Goal: Task Accomplishment & Management: Manage account settings

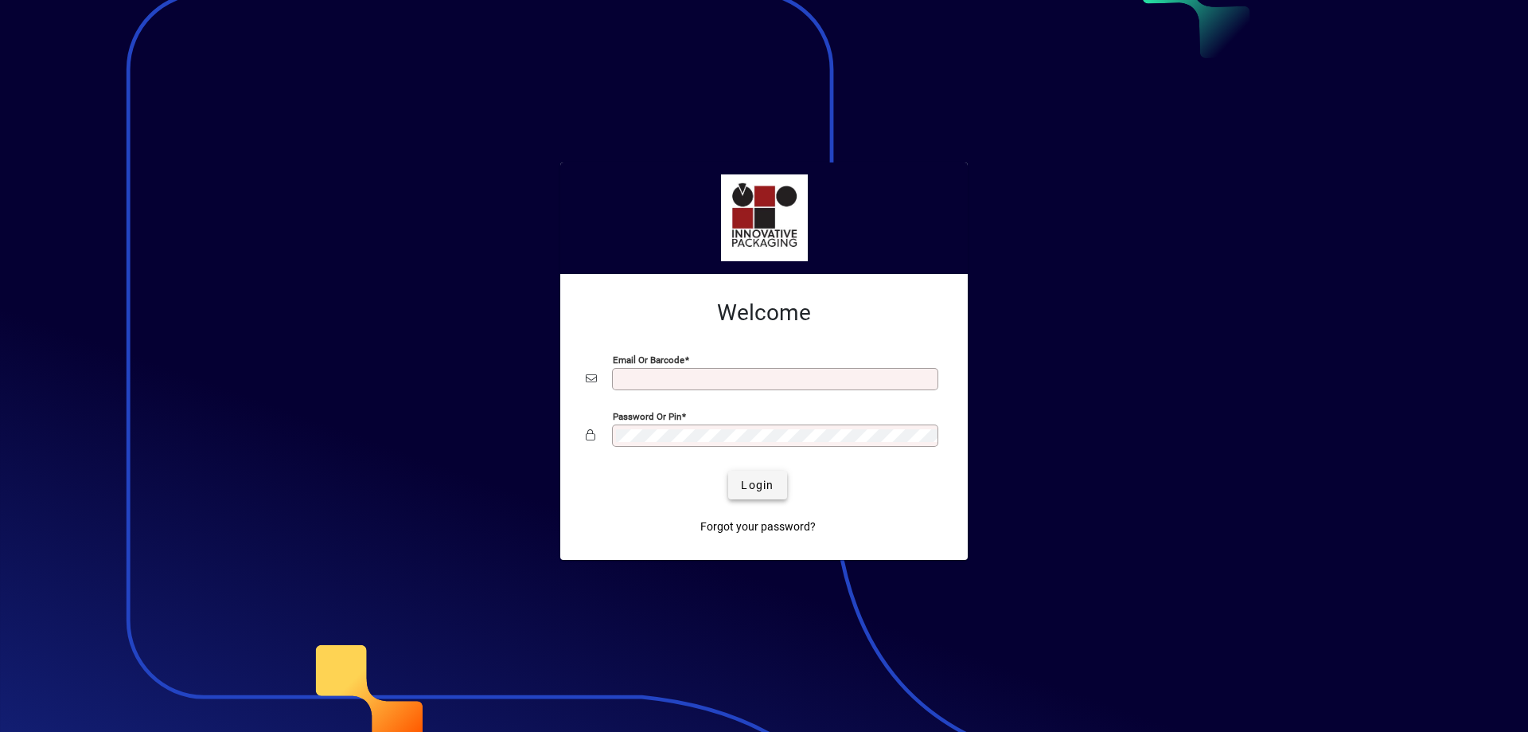
type input "**********"
click at [761, 494] on span "submit" at bounding box center [757, 485] width 58 height 38
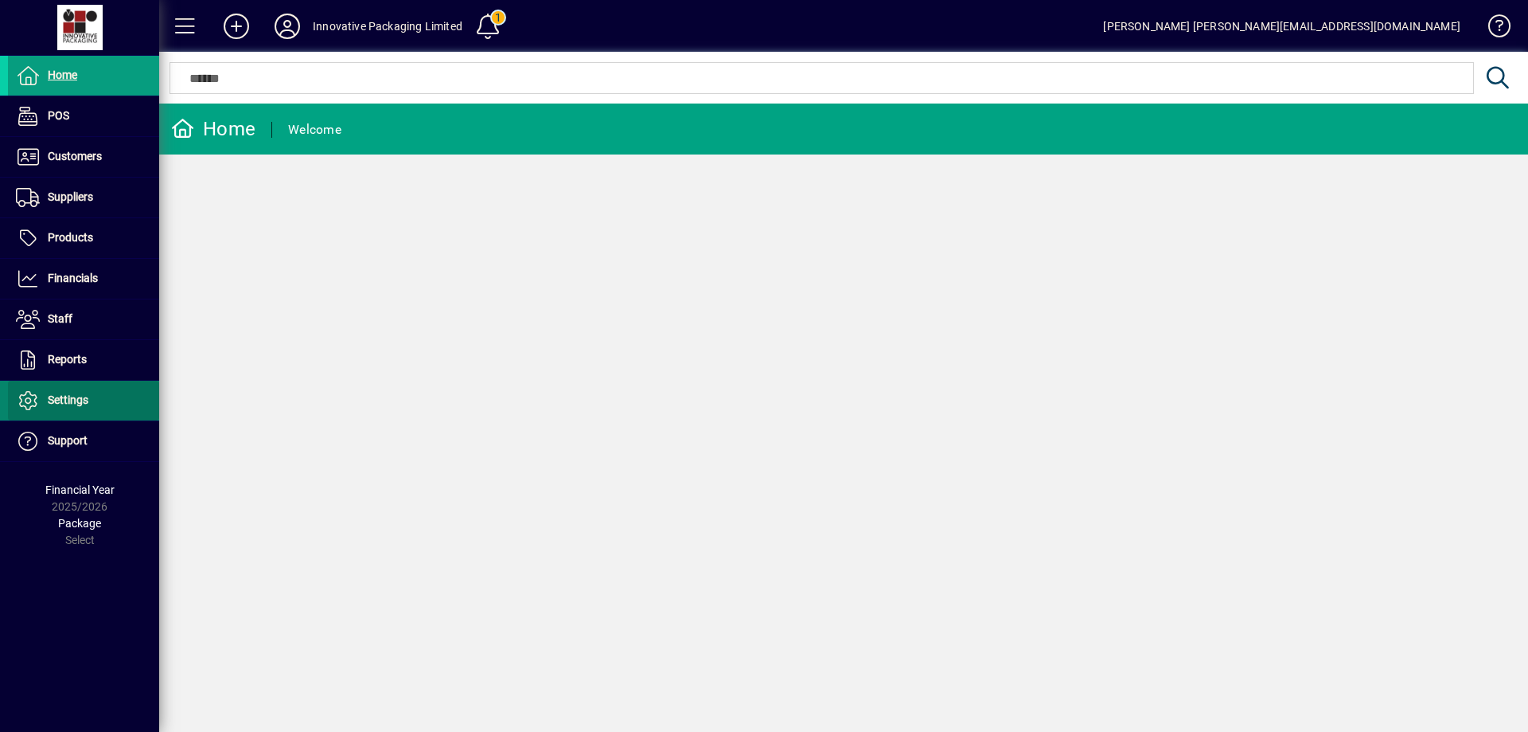
click at [79, 400] on span "Settings" at bounding box center [68, 399] width 41 height 13
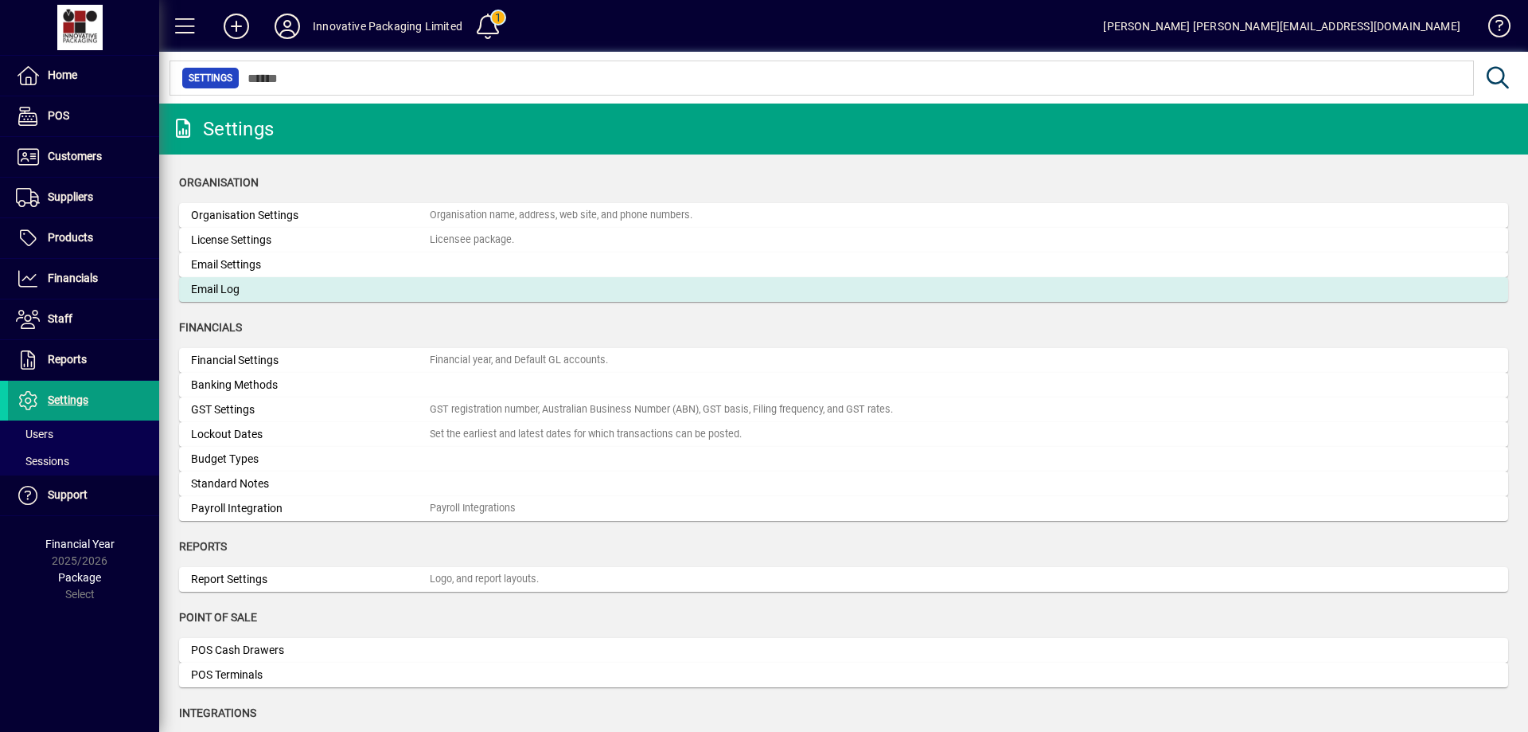
click at [234, 291] on div "Email Log" at bounding box center [310, 289] width 239 height 17
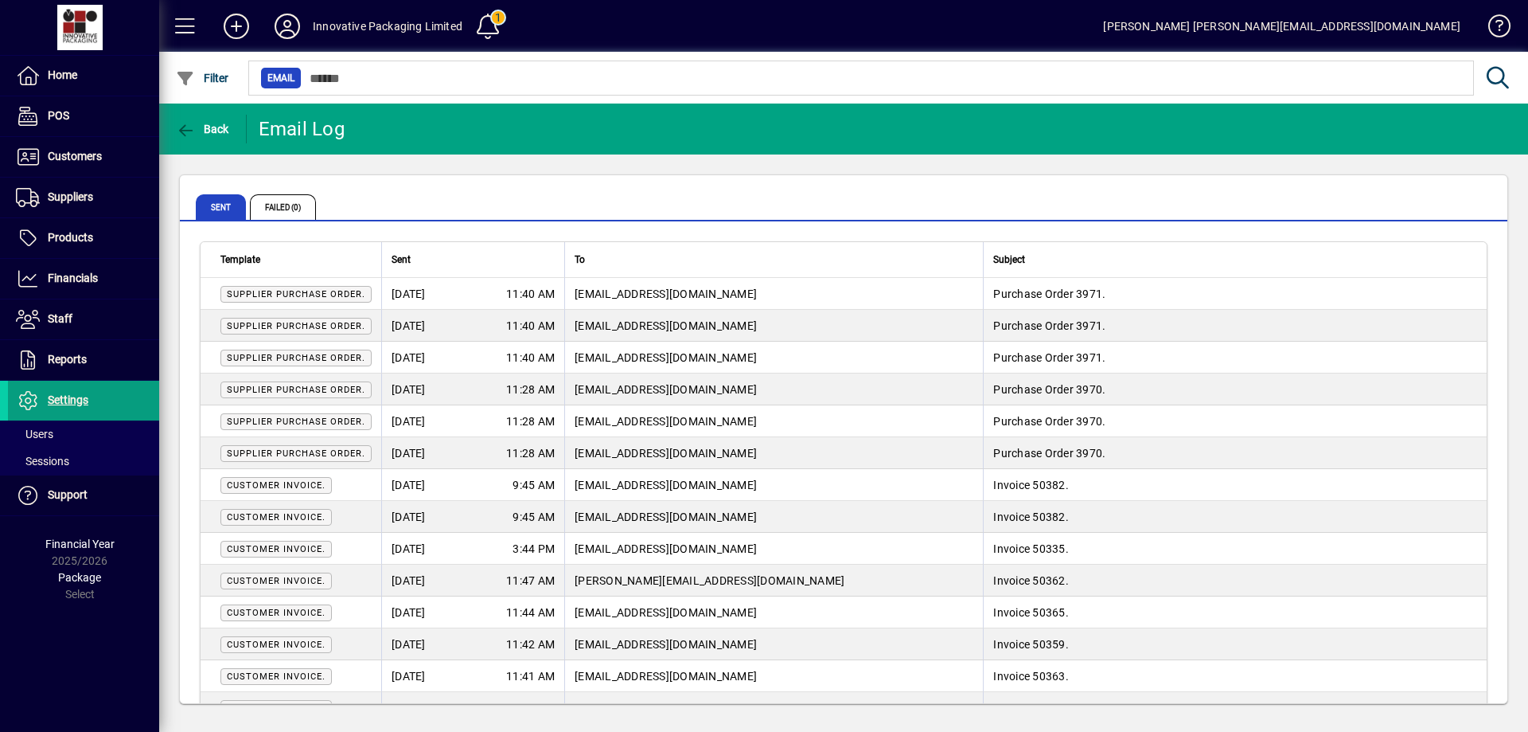
click at [287, 452] on span "Supplier Purchase Order." at bounding box center [296, 453] width 139 height 10
click at [594, 457] on span "[EMAIL_ADDRESS][DOMAIN_NAME]" at bounding box center [666, 453] width 182 height 13
click at [57, 79] on span "Home" at bounding box center [62, 74] width 29 height 13
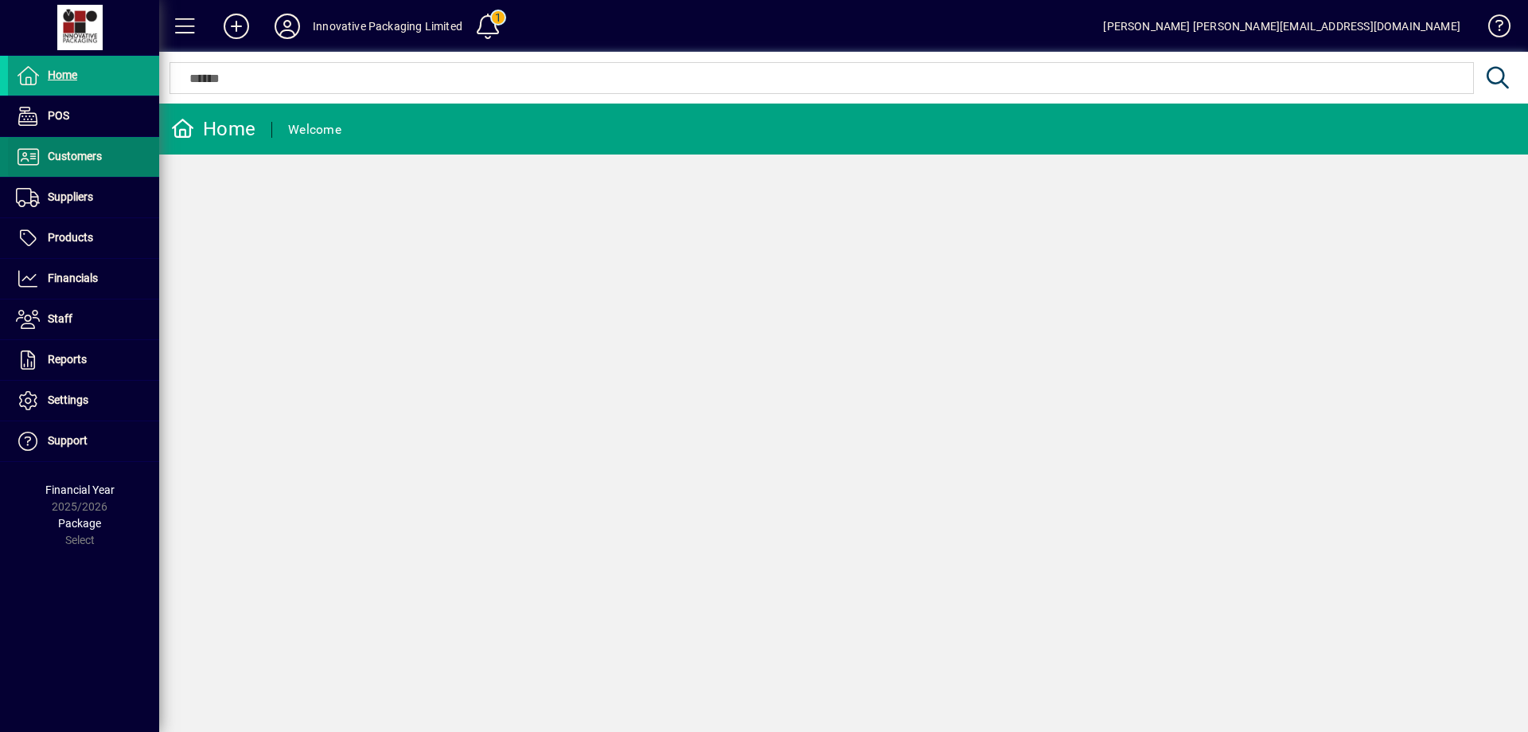
click at [74, 159] on span "Customers" at bounding box center [75, 156] width 54 height 13
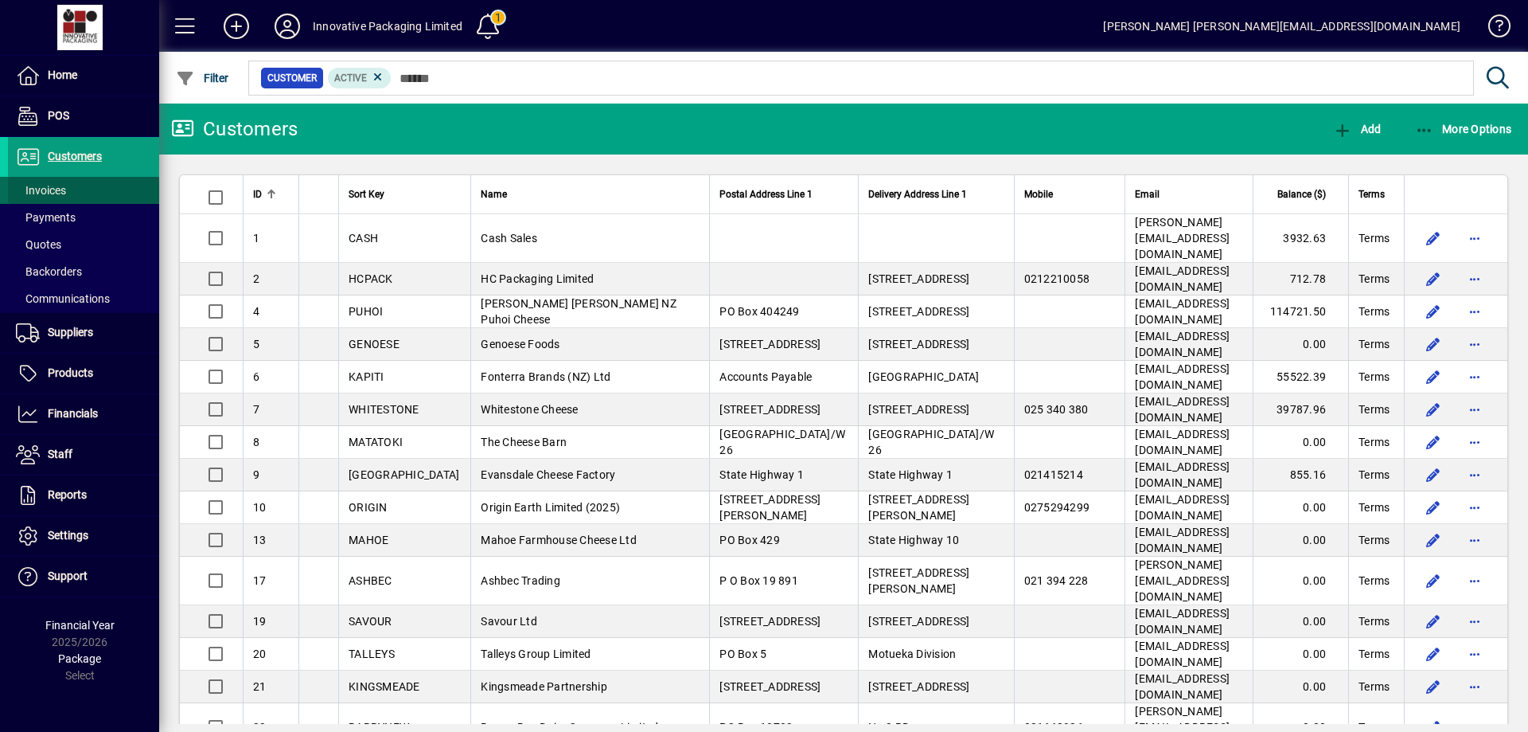
click at [47, 193] on span "Invoices" at bounding box center [41, 190] width 50 height 13
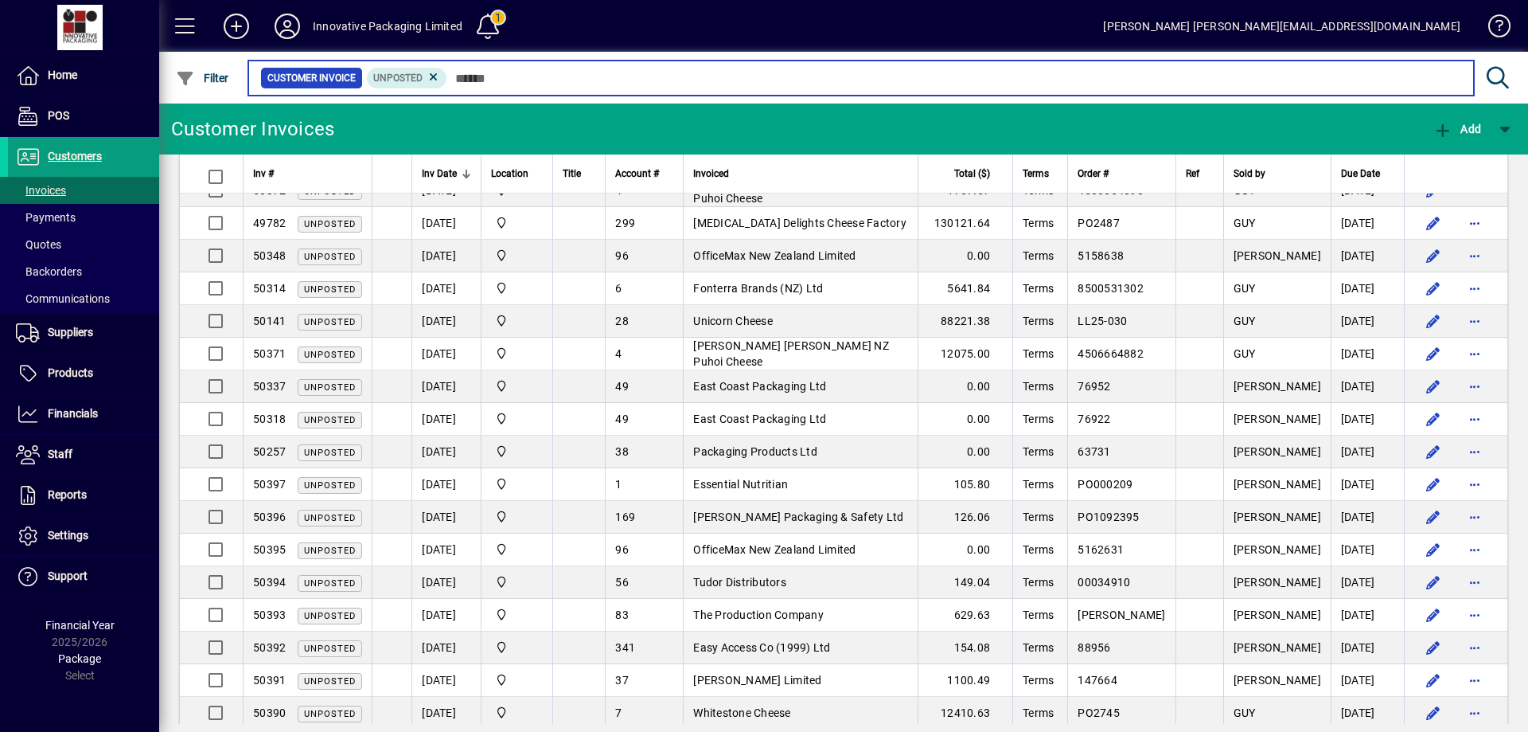
scroll to position [685, 0]
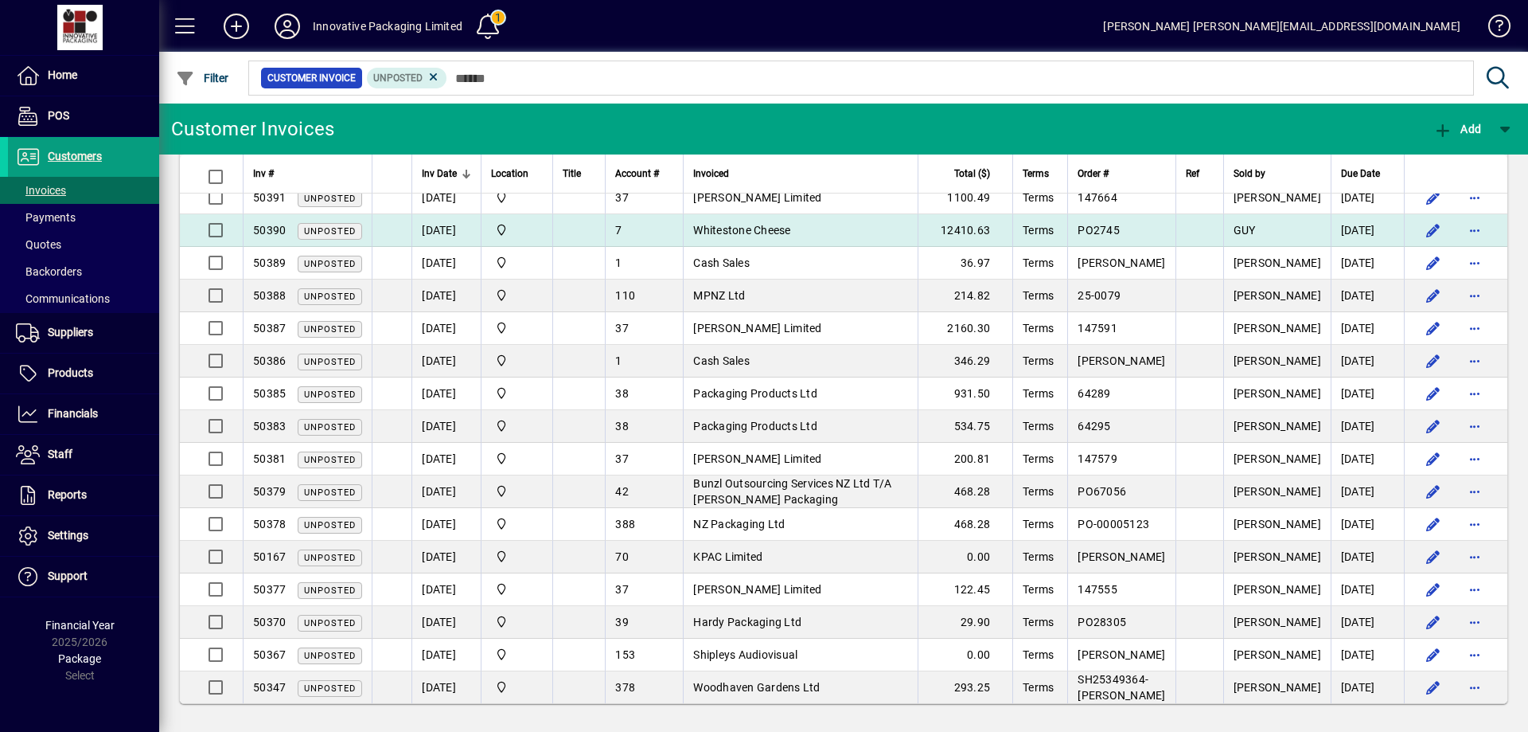
click at [268, 224] on span "50390" at bounding box center [269, 230] width 33 height 13
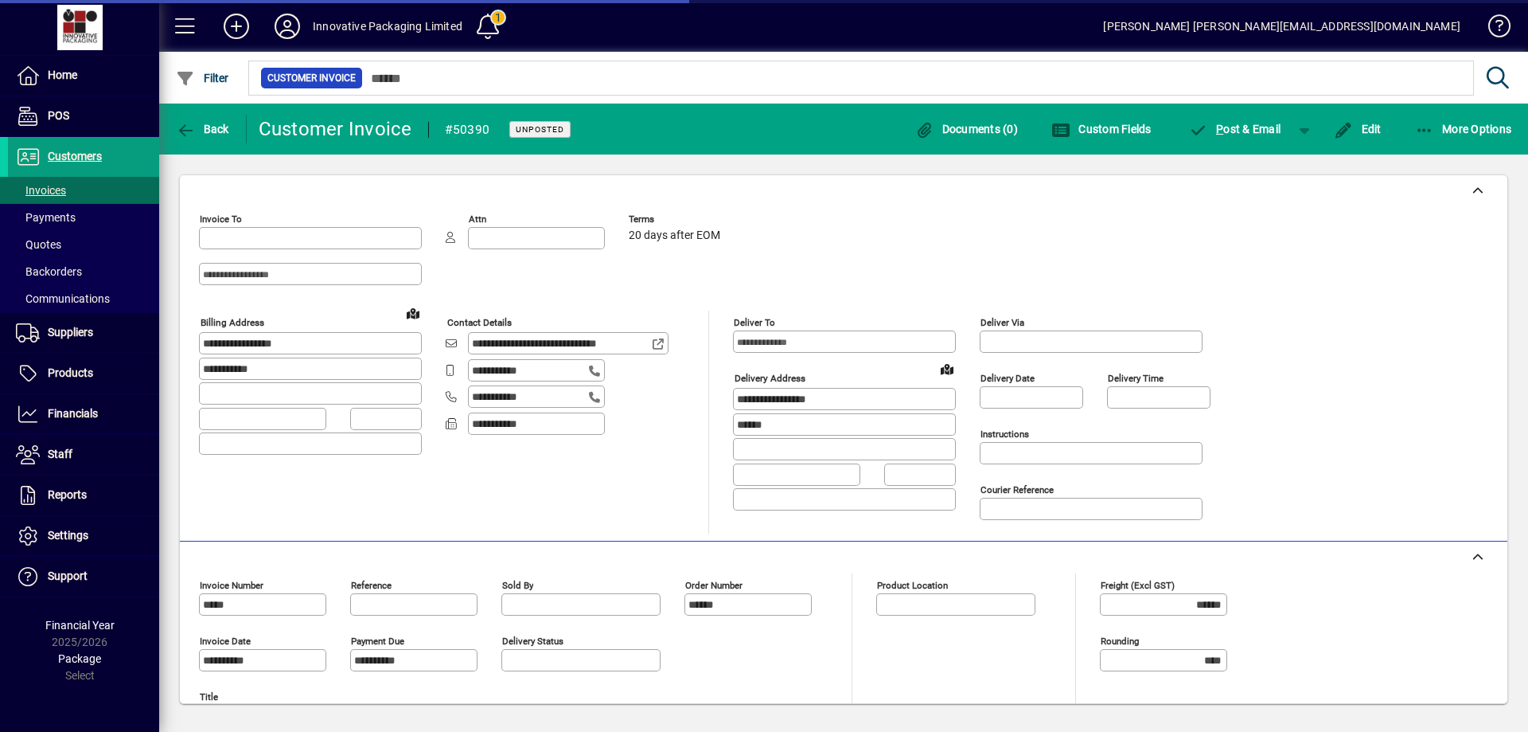
type input "**********"
type input "*********"
type input "**********"
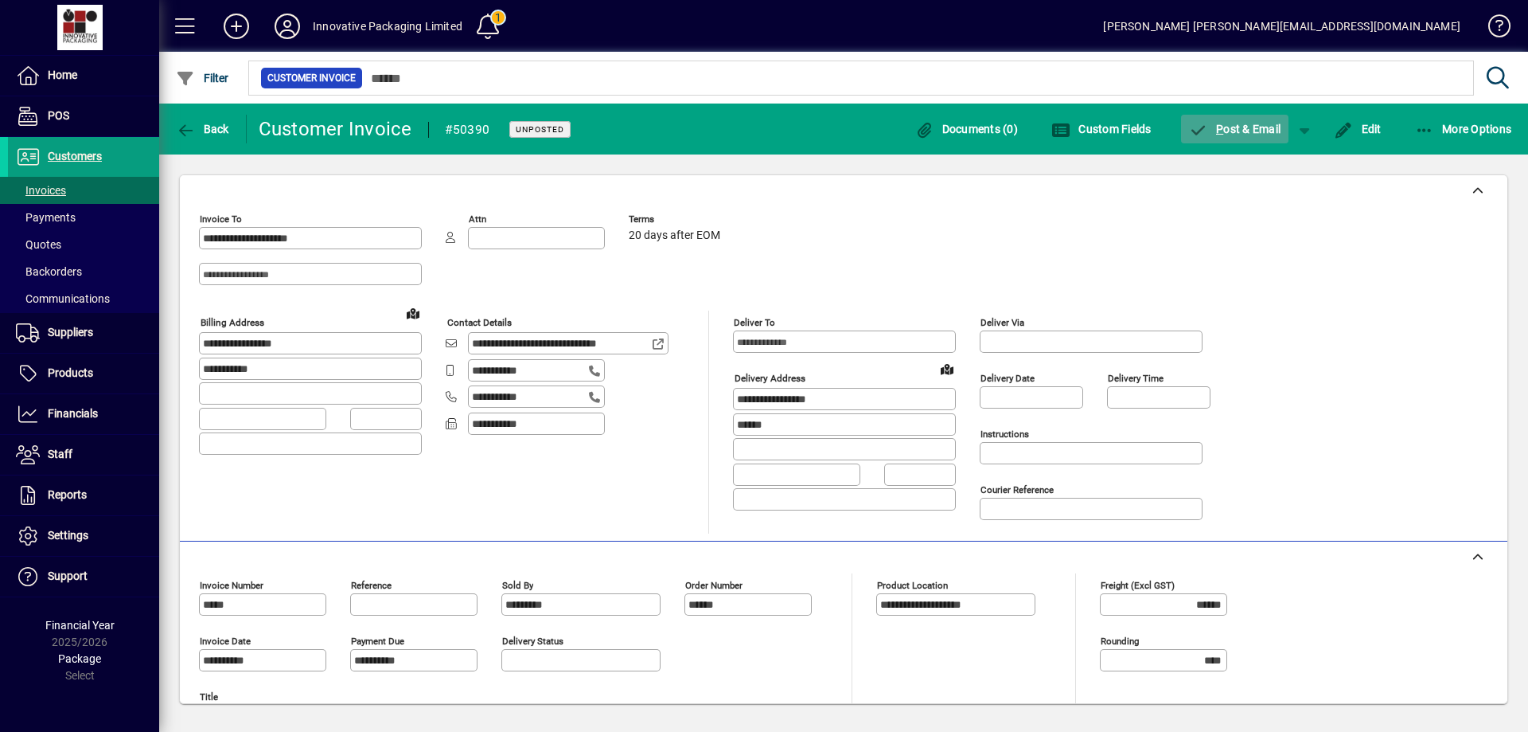
click at [1244, 123] on span "P ost & Email" at bounding box center [1235, 129] width 92 height 13
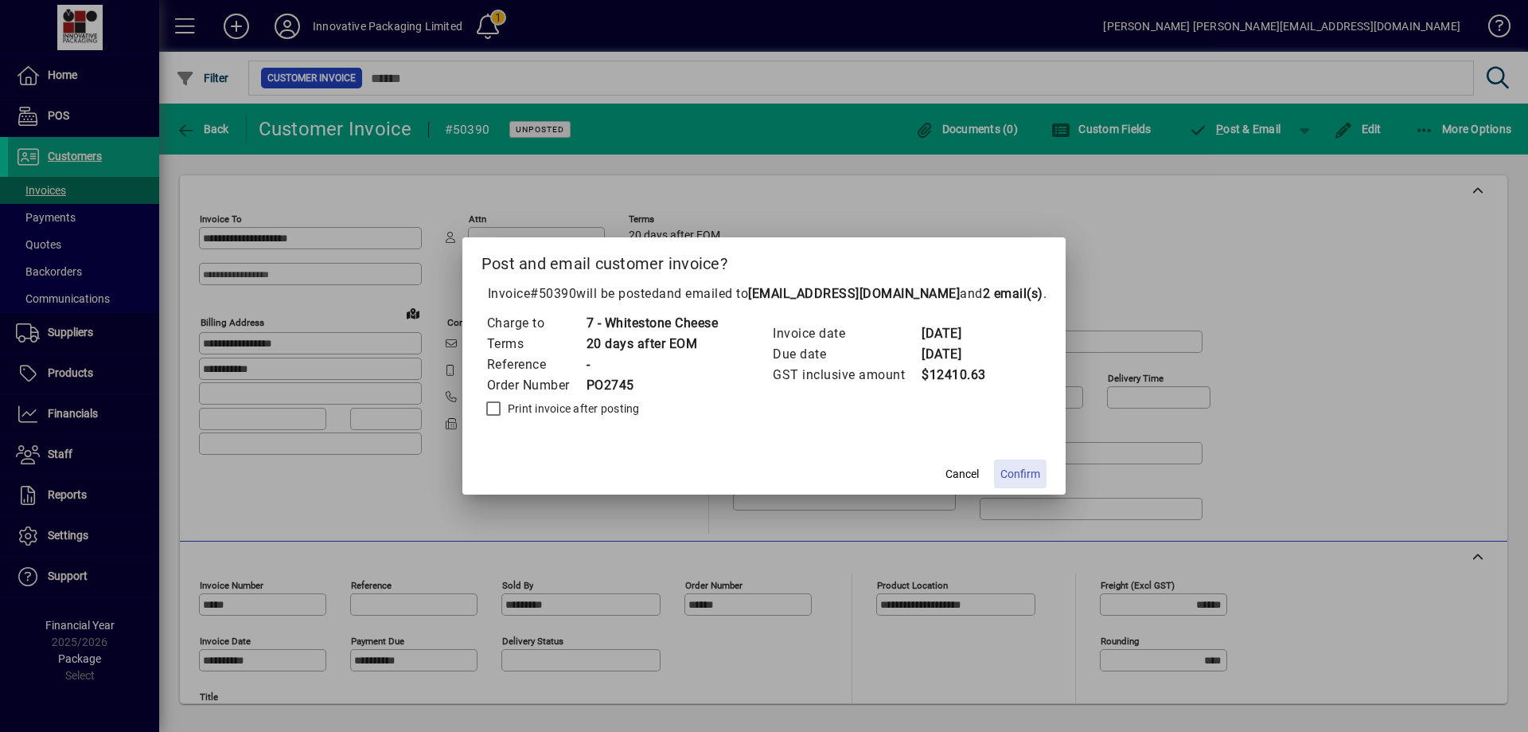
click at [1031, 478] on span "Confirm" at bounding box center [1021, 474] width 40 height 17
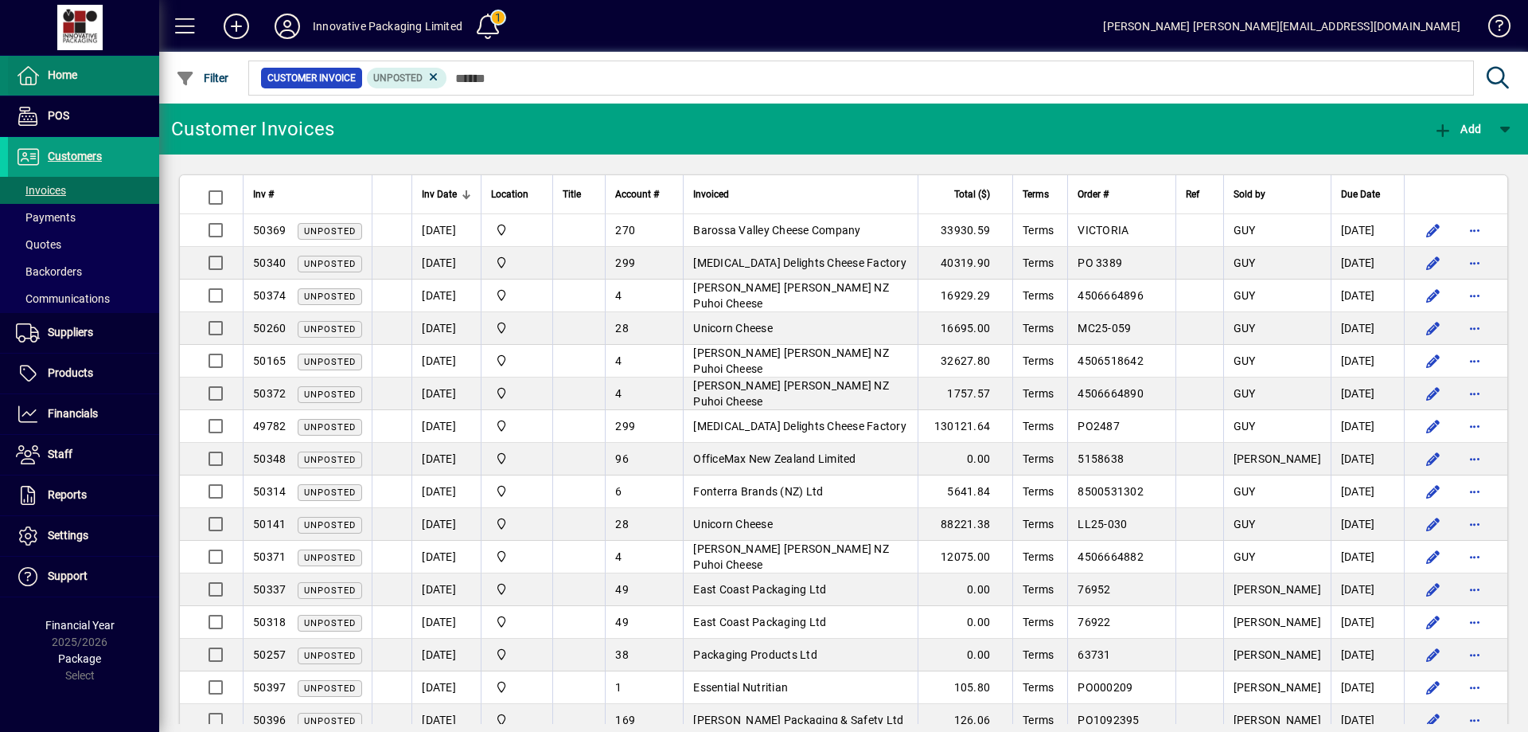
click at [63, 81] on span "Home" at bounding box center [62, 74] width 29 height 13
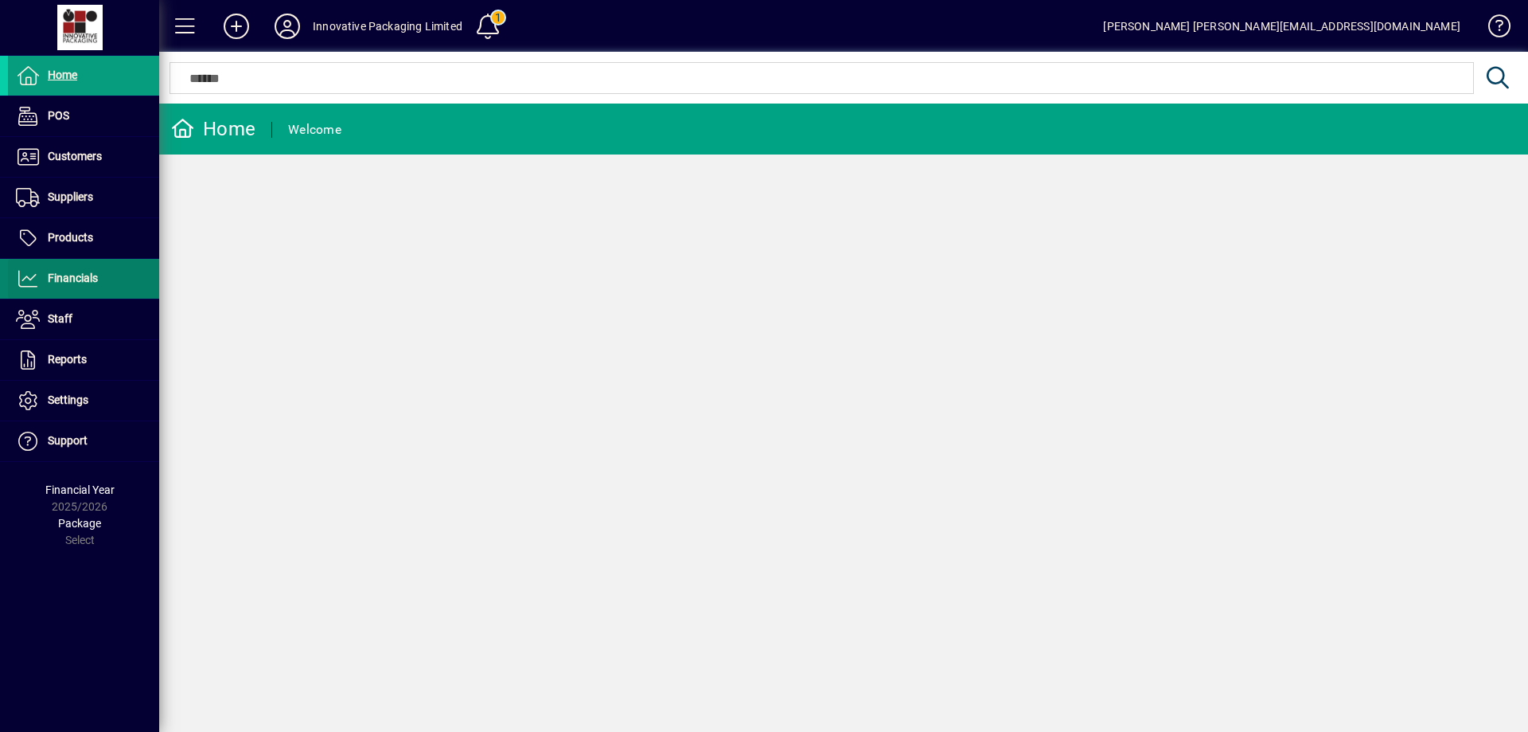
click at [79, 279] on span "Financials" at bounding box center [73, 277] width 50 height 13
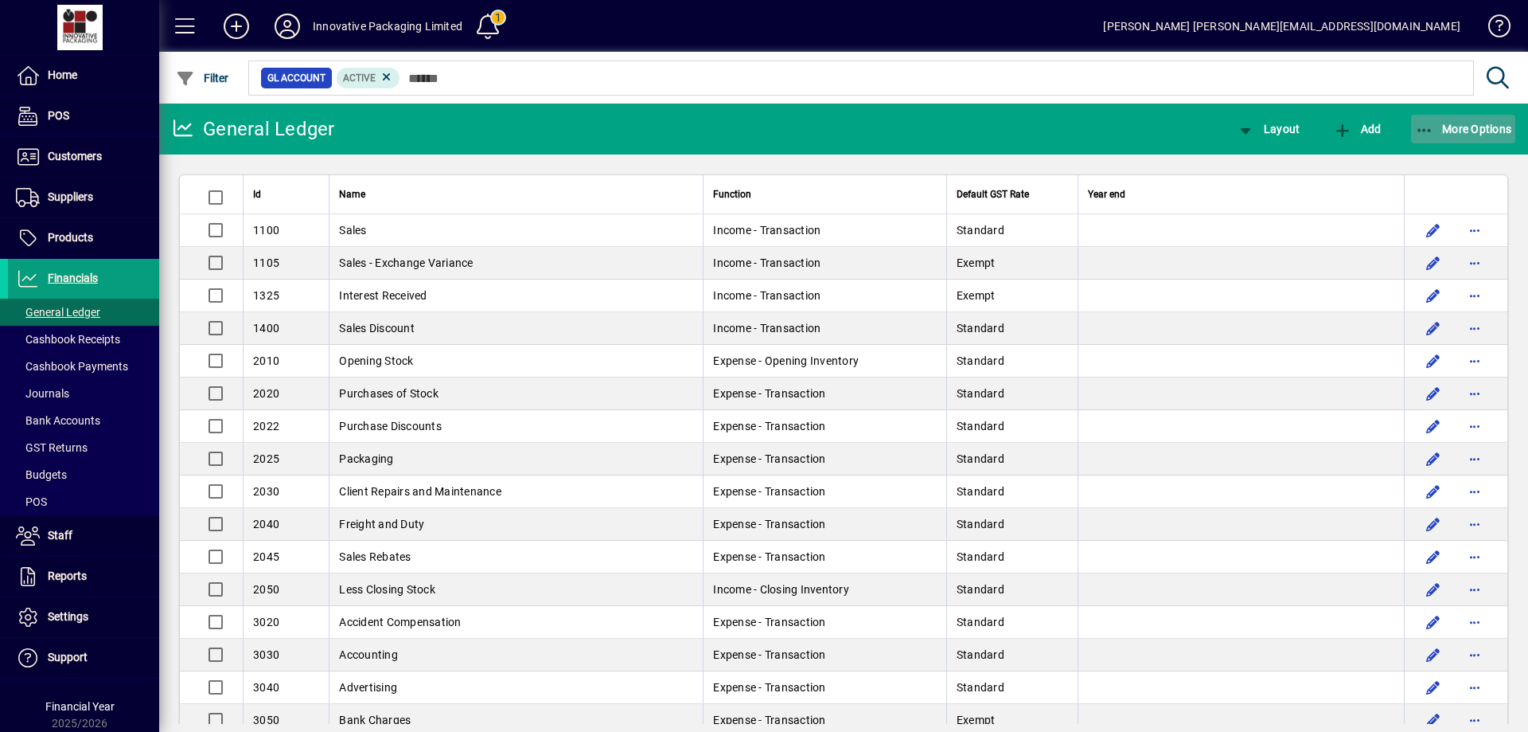
click at [1456, 123] on span "More Options" at bounding box center [1463, 129] width 97 height 13
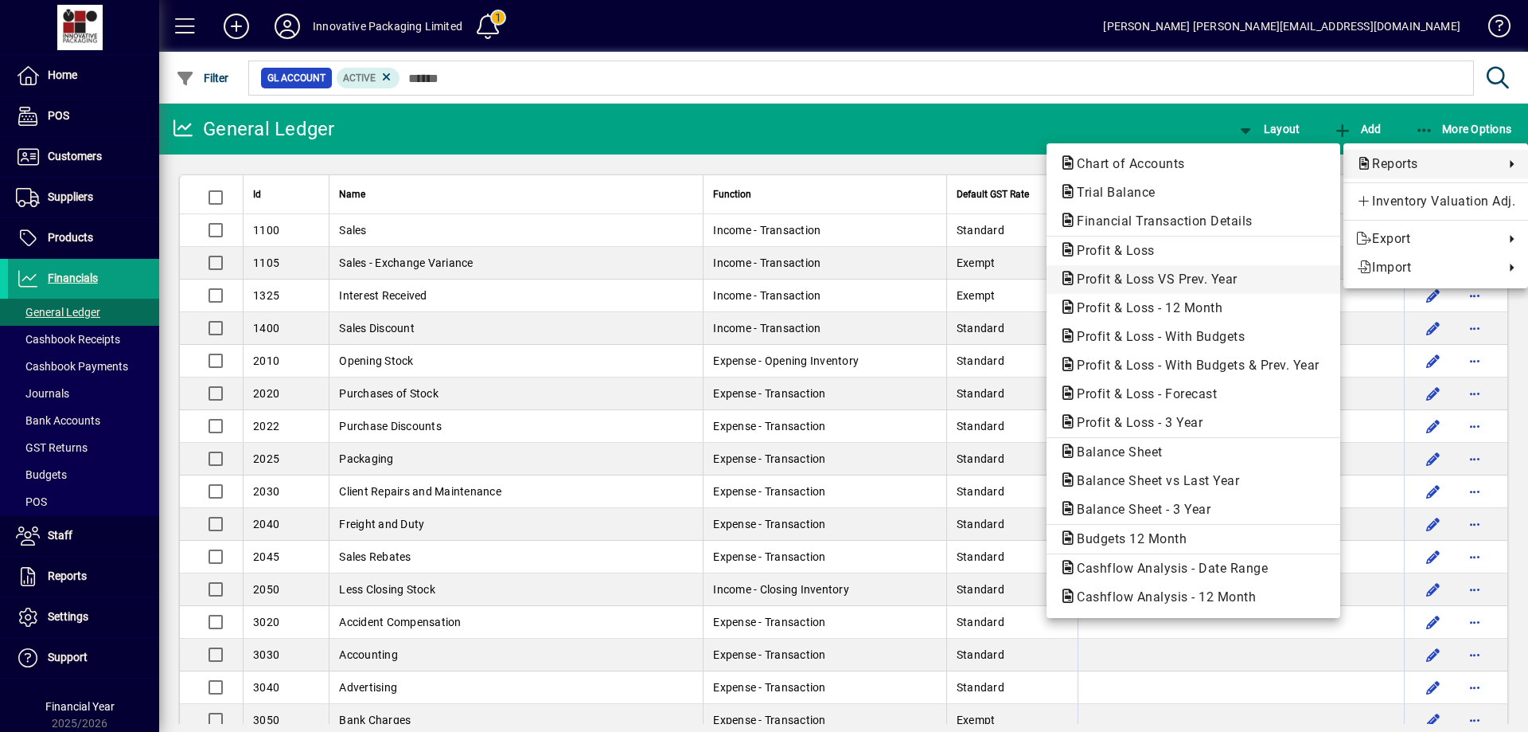
click at [1192, 279] on span "Profit & Loss VS Prev. Year" at bounding box center [1153, 278] width 186 height 15
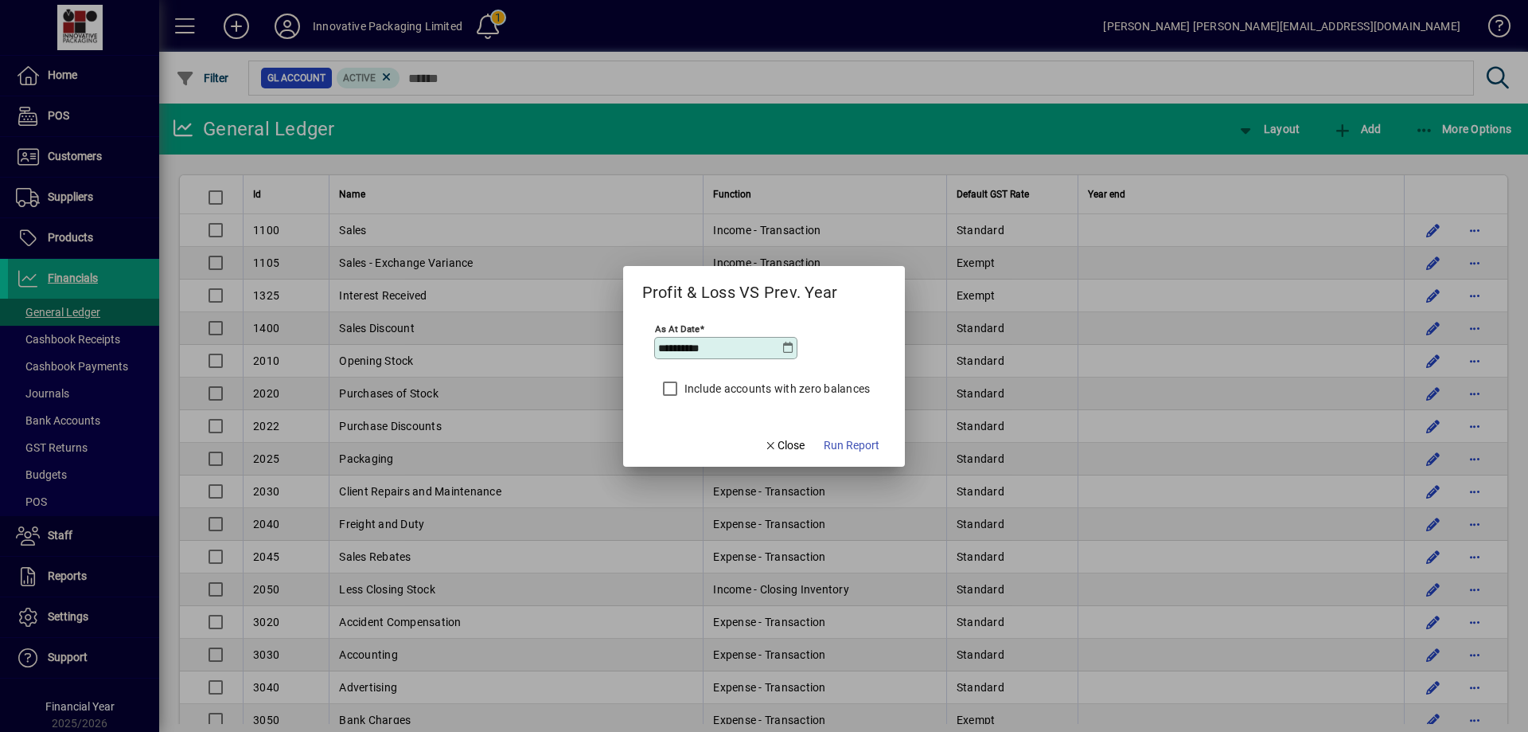
click at [790, 345] on icon at bounding box center [788, 348] width 13 height 13
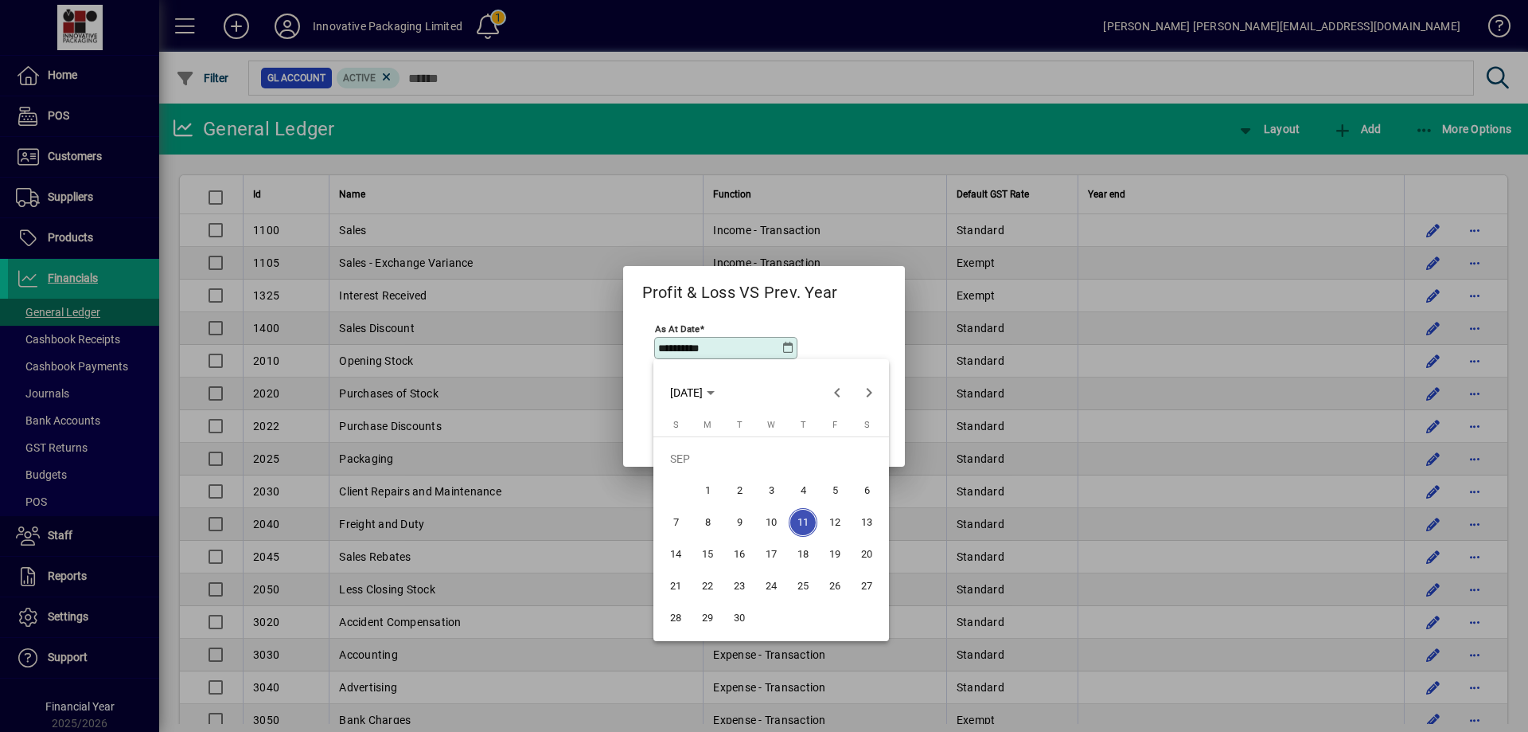
click at [739, 626] on span "30" at bounding box center [739, 617] width 29 height 29
type input "**********"
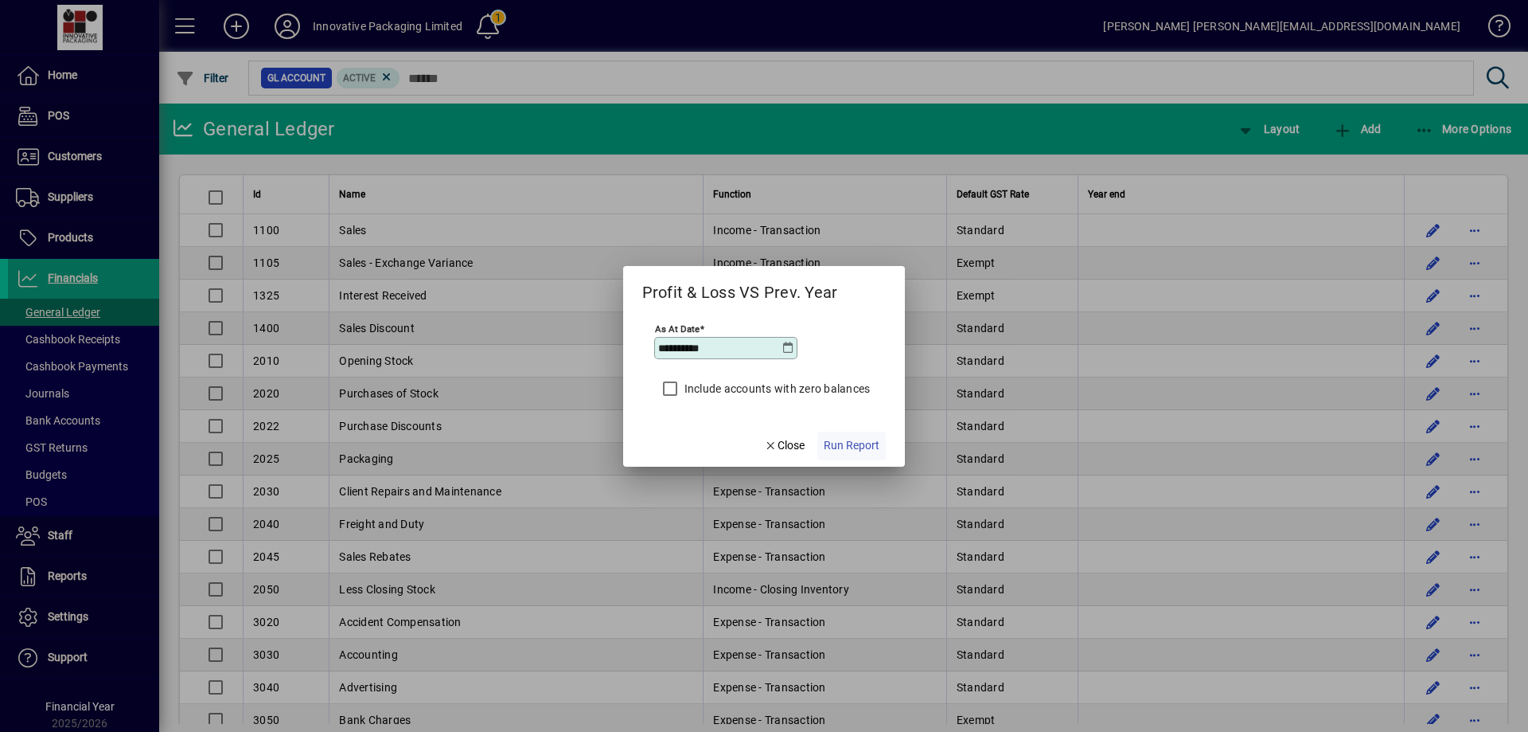
click at [859, 446] on span "Run Report" at bounding box center [852, 445] width 56 height 17
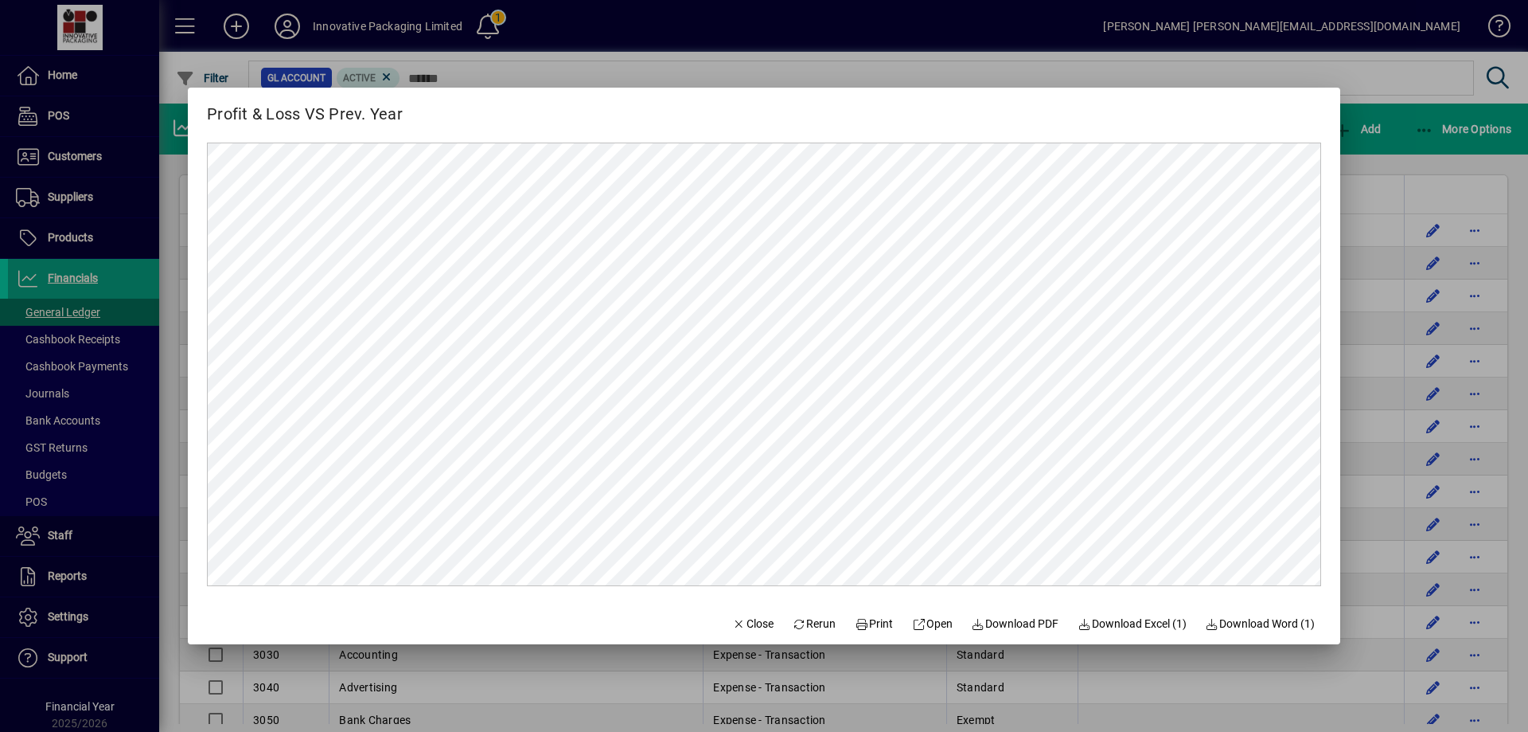
click at [737, 44] on div at bounding box center [764, 366] width 1528 height 732
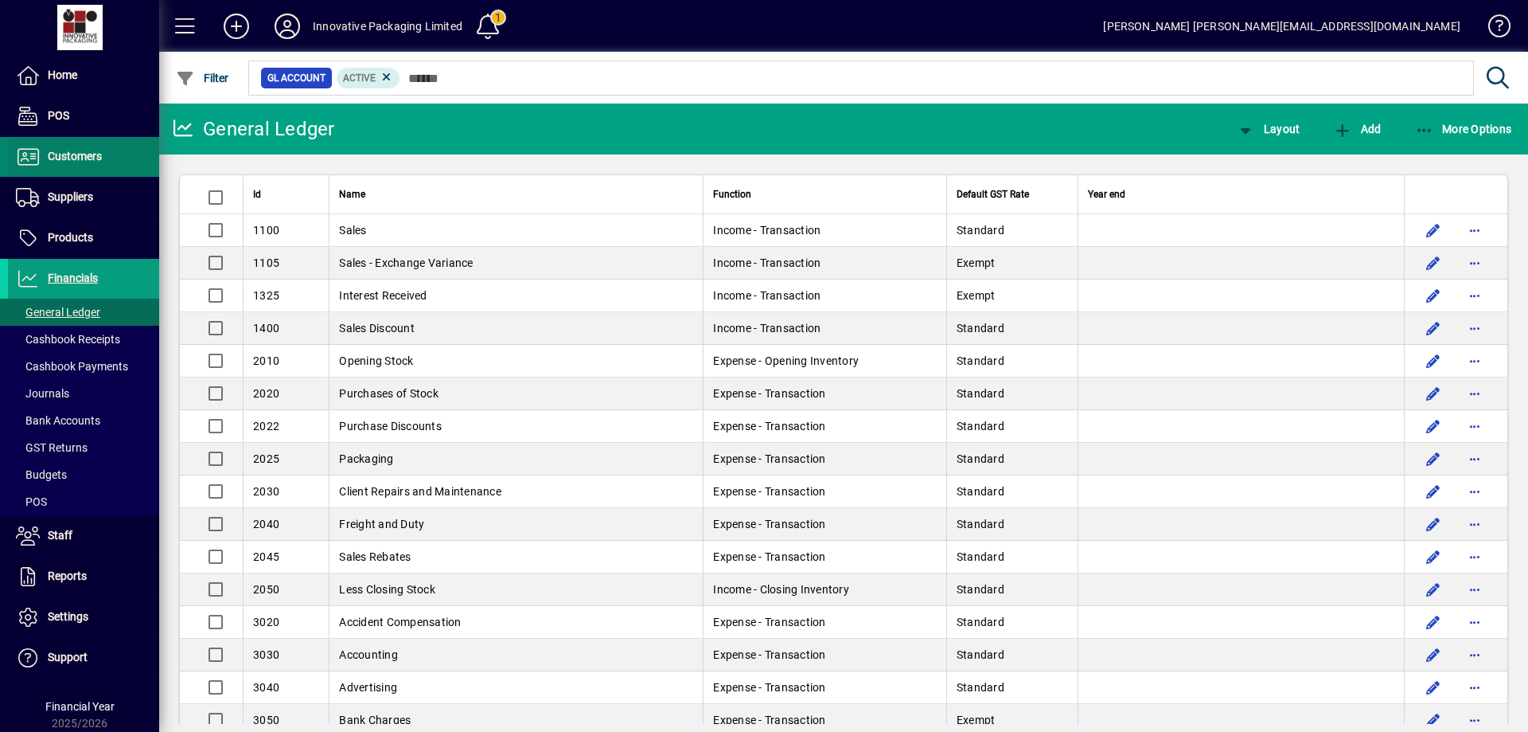
click at [68, 158] on span "Customers" at bounding box center [75, 156] width 54 height 13
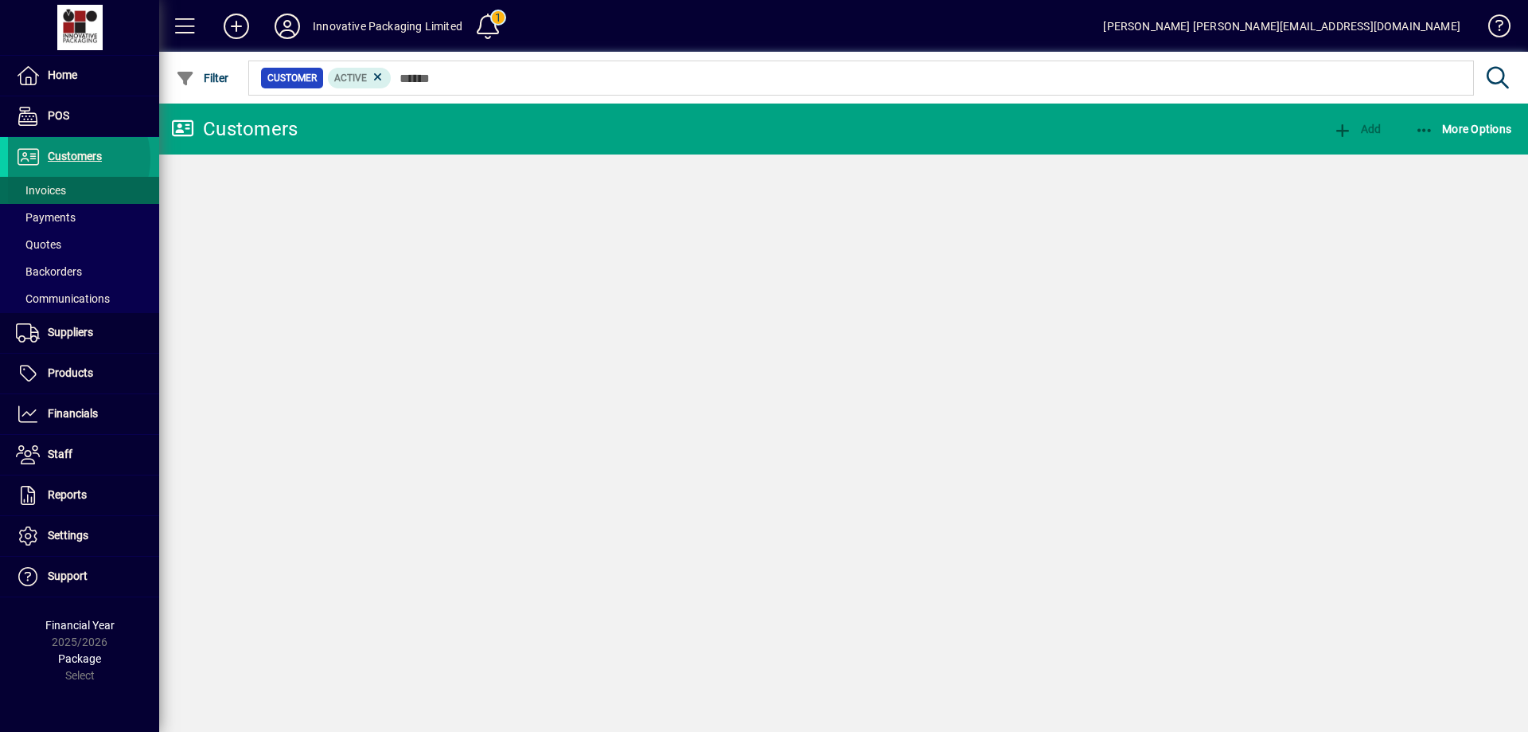
click at [58, 186] on span "Invoices" at bounding box center [41, 190] width 50 height 13
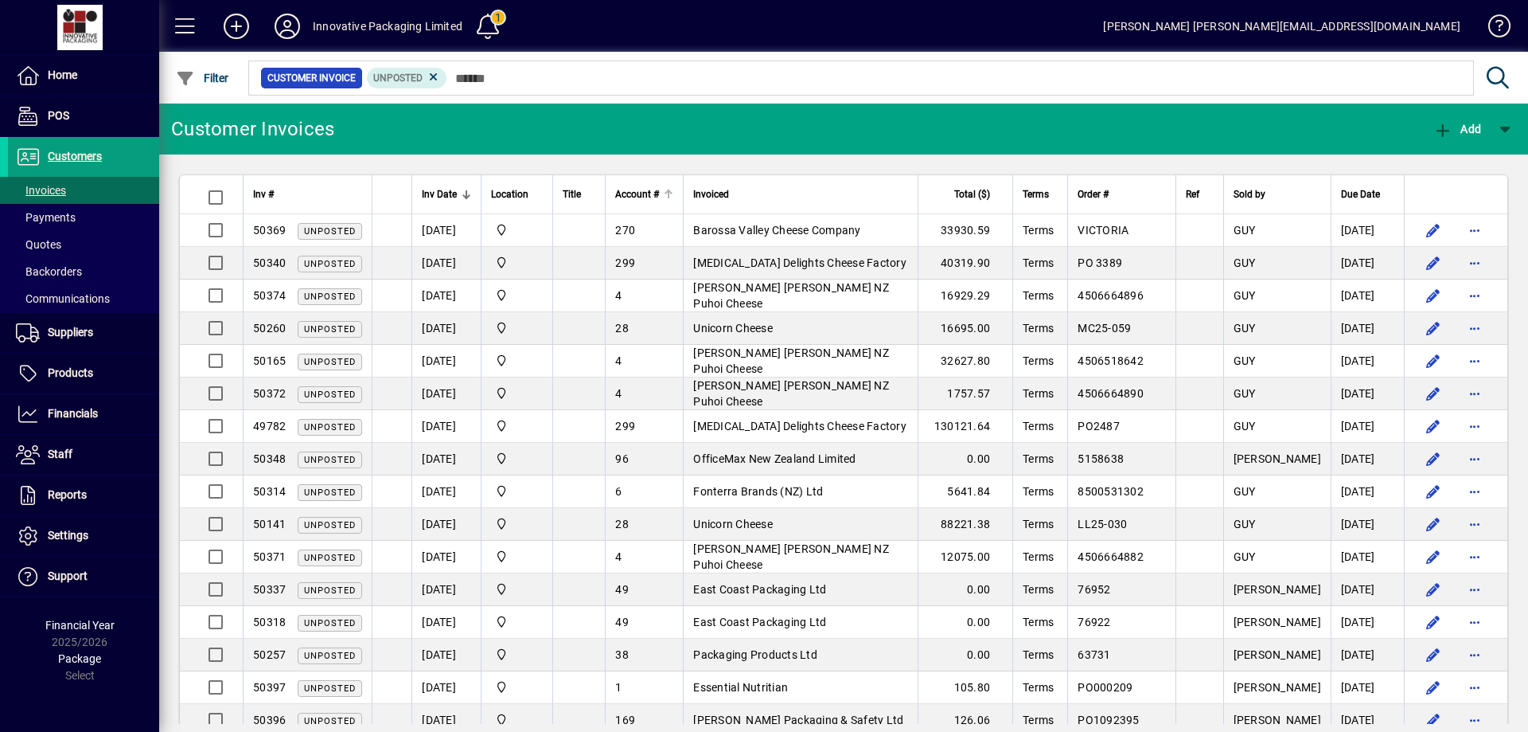
click at [645, 196] on span "Account #" at bounding box center [637, 194] width 44 height 18
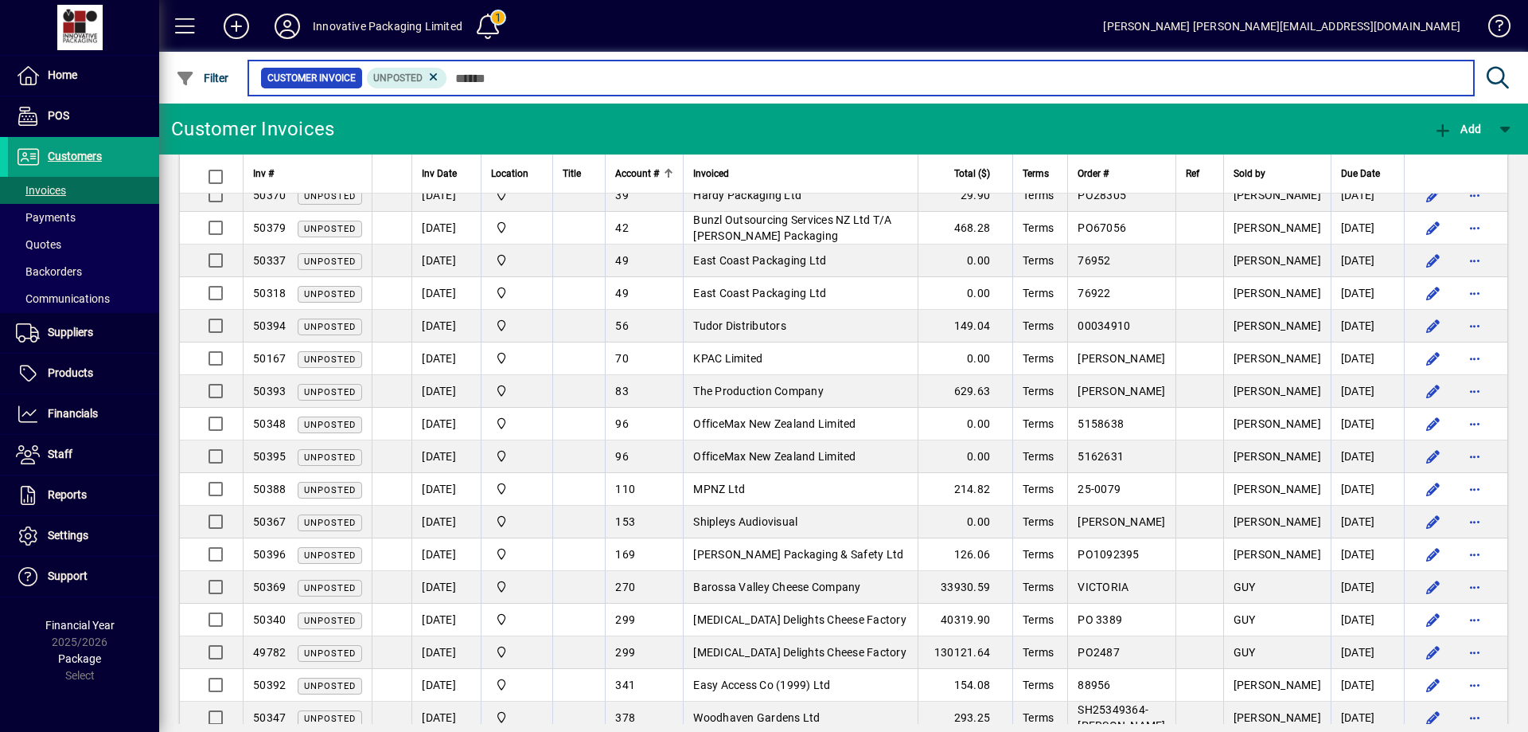
scroll to position [653, 0]
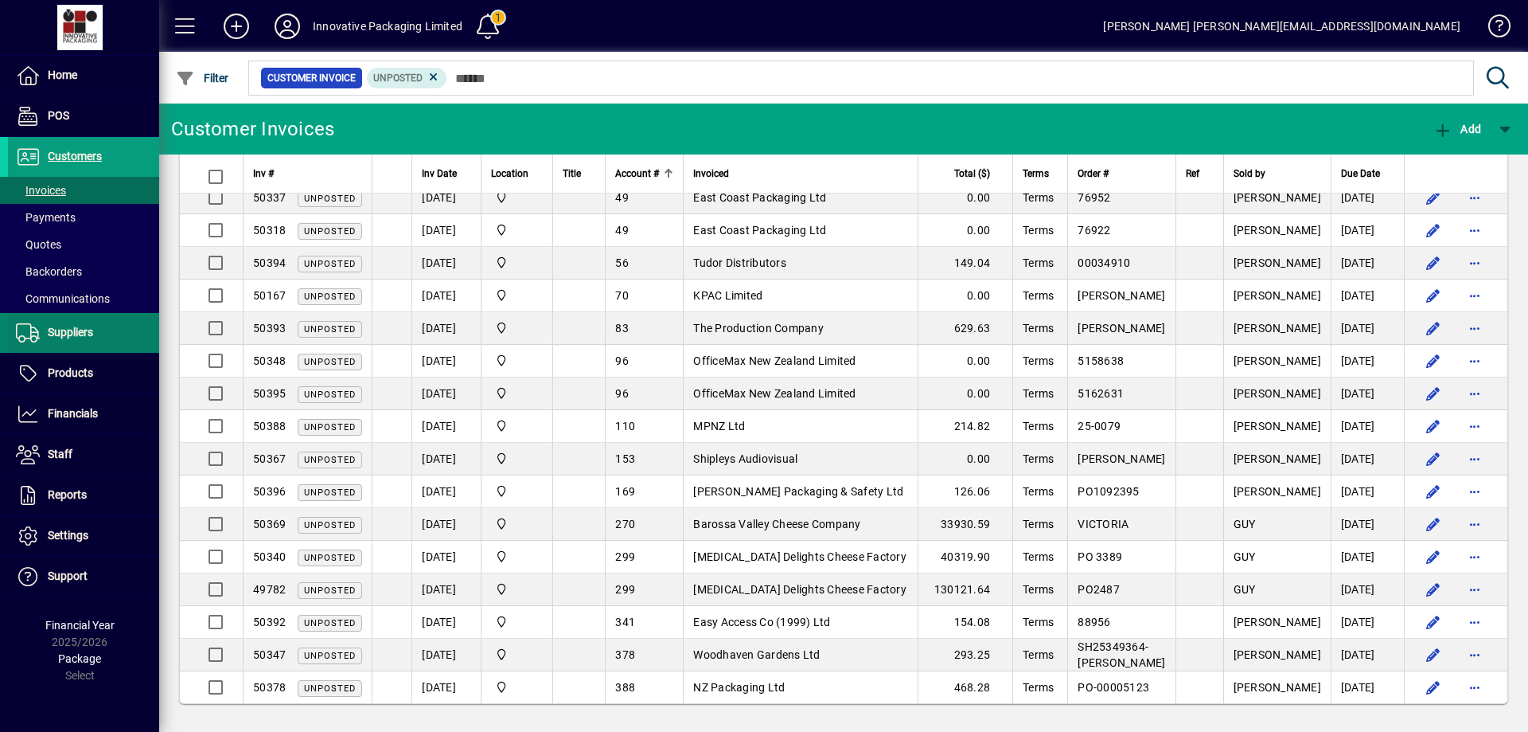
click at [81, 334] on span "Suppliers" at bounding box center [70, 332] width 45 height 13
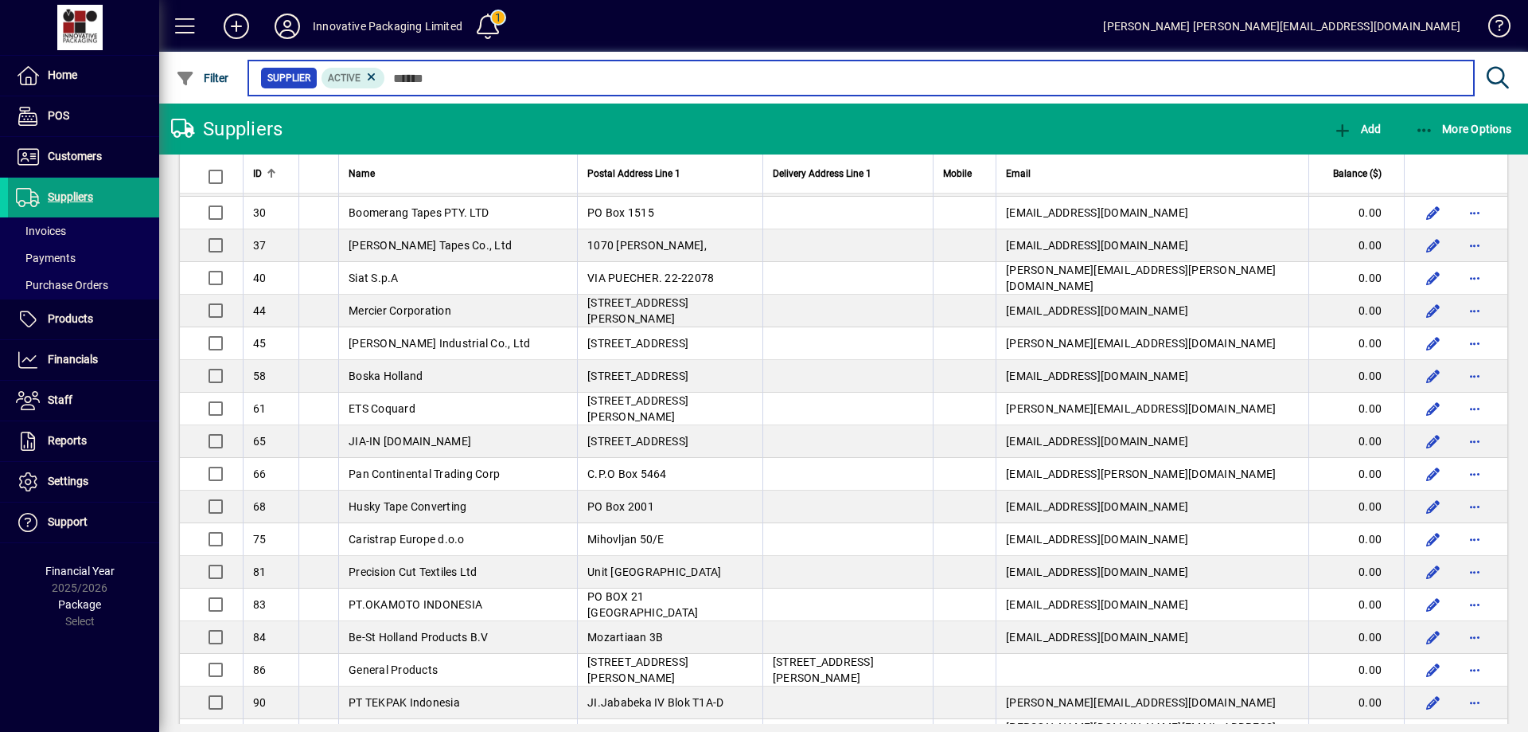
scroll to position [215, 0]
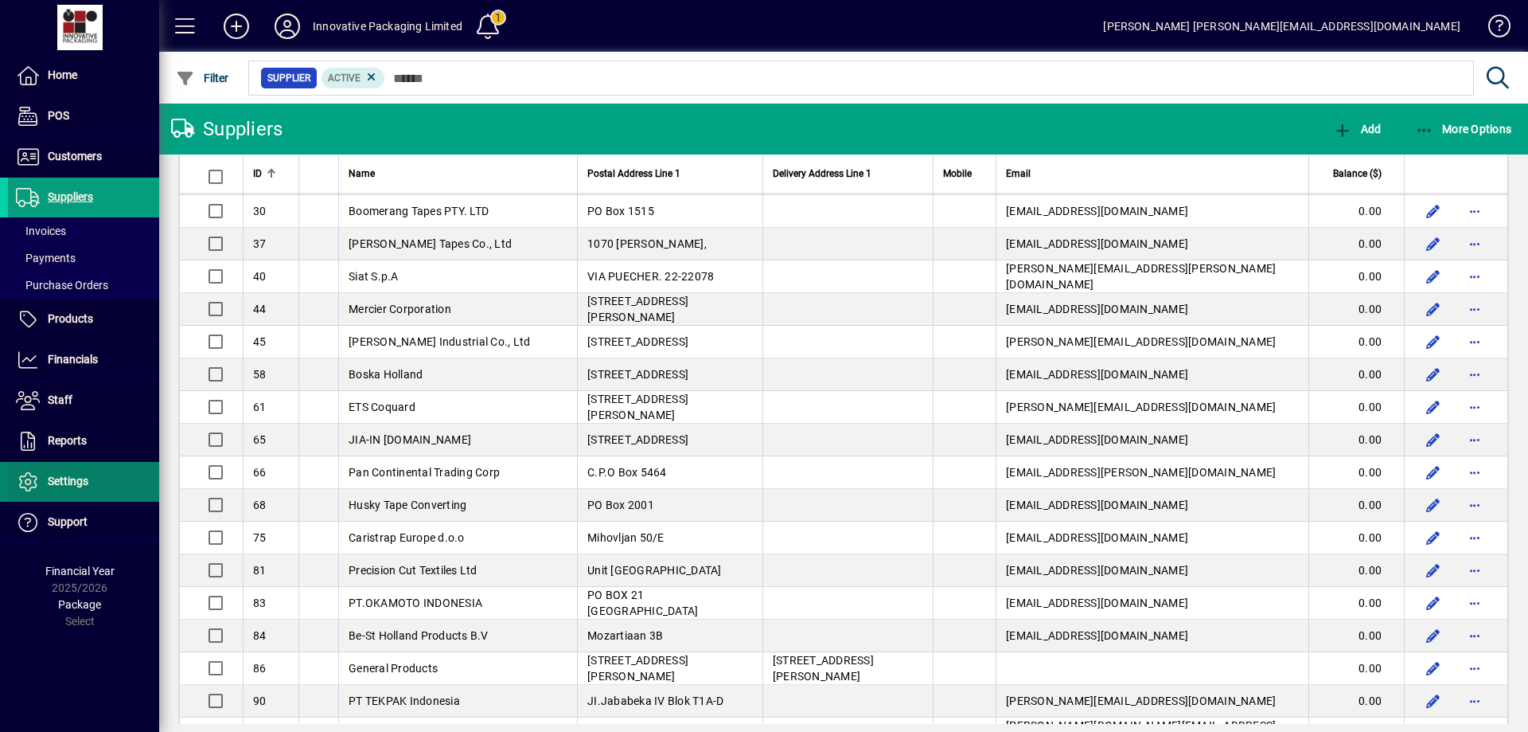
click at [52, 476] on span "Settings" at bounding box center [68, 480] width 41 height 13
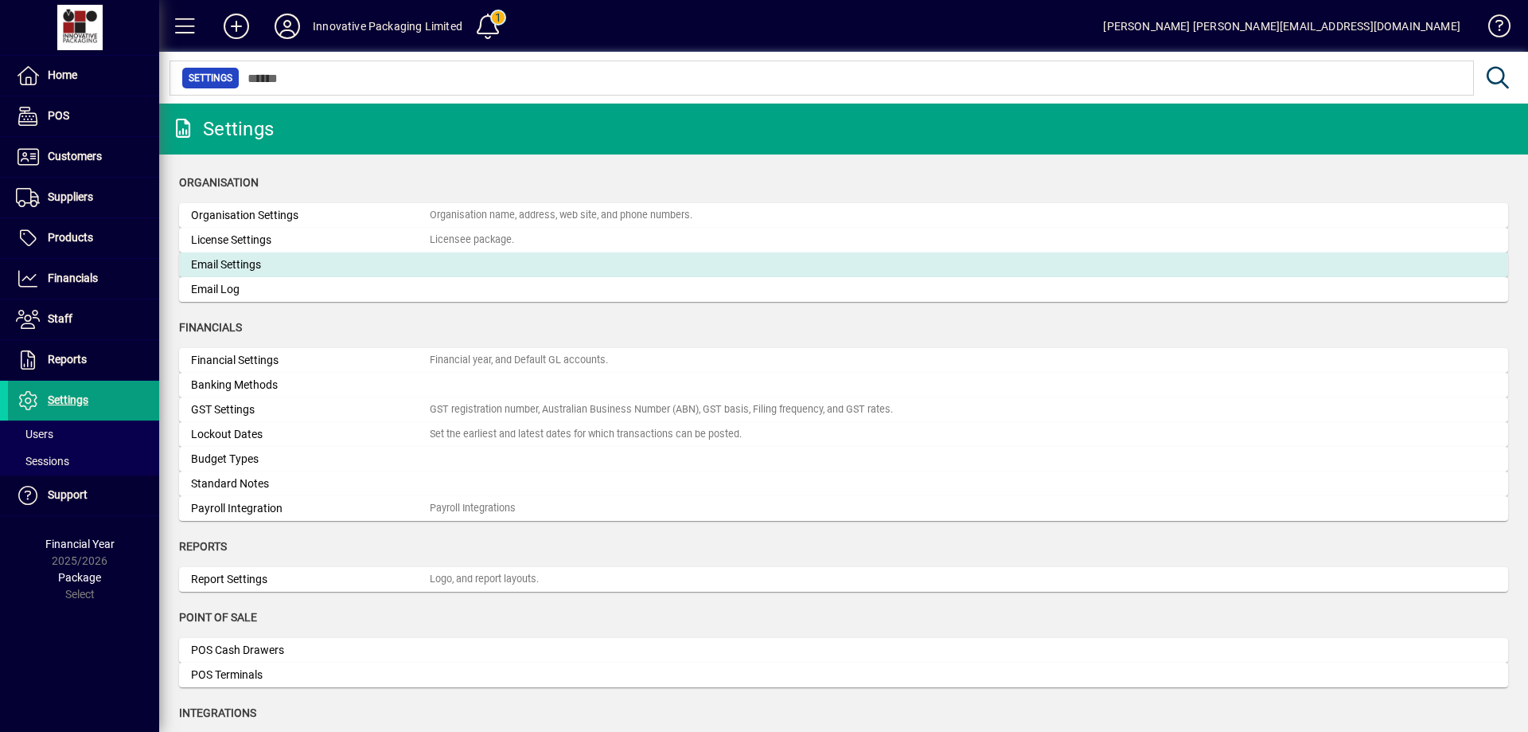
click at [235, 262] on div "Email Settings" at bounding box center [310, 264] width 239 height 17
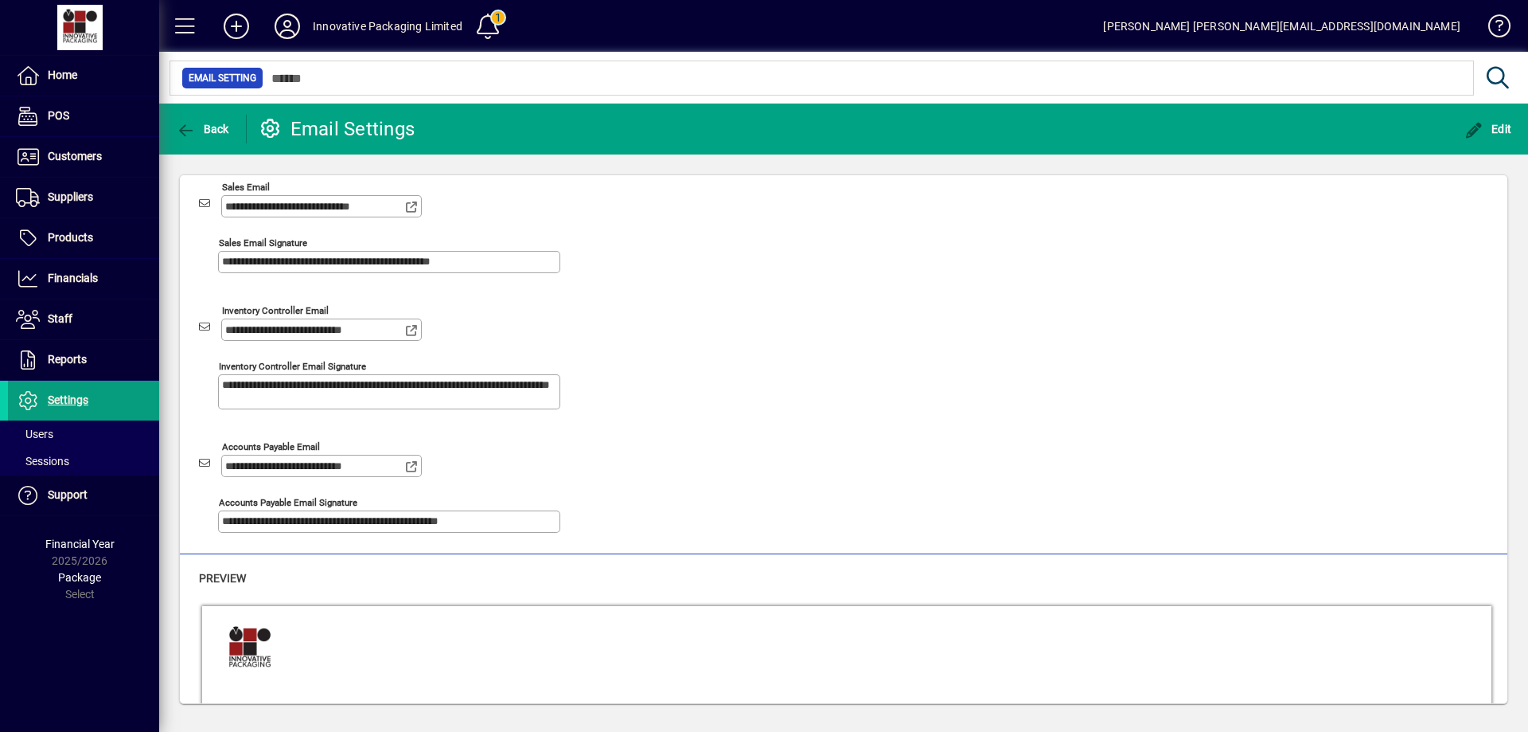
scroll to position [399, 0]
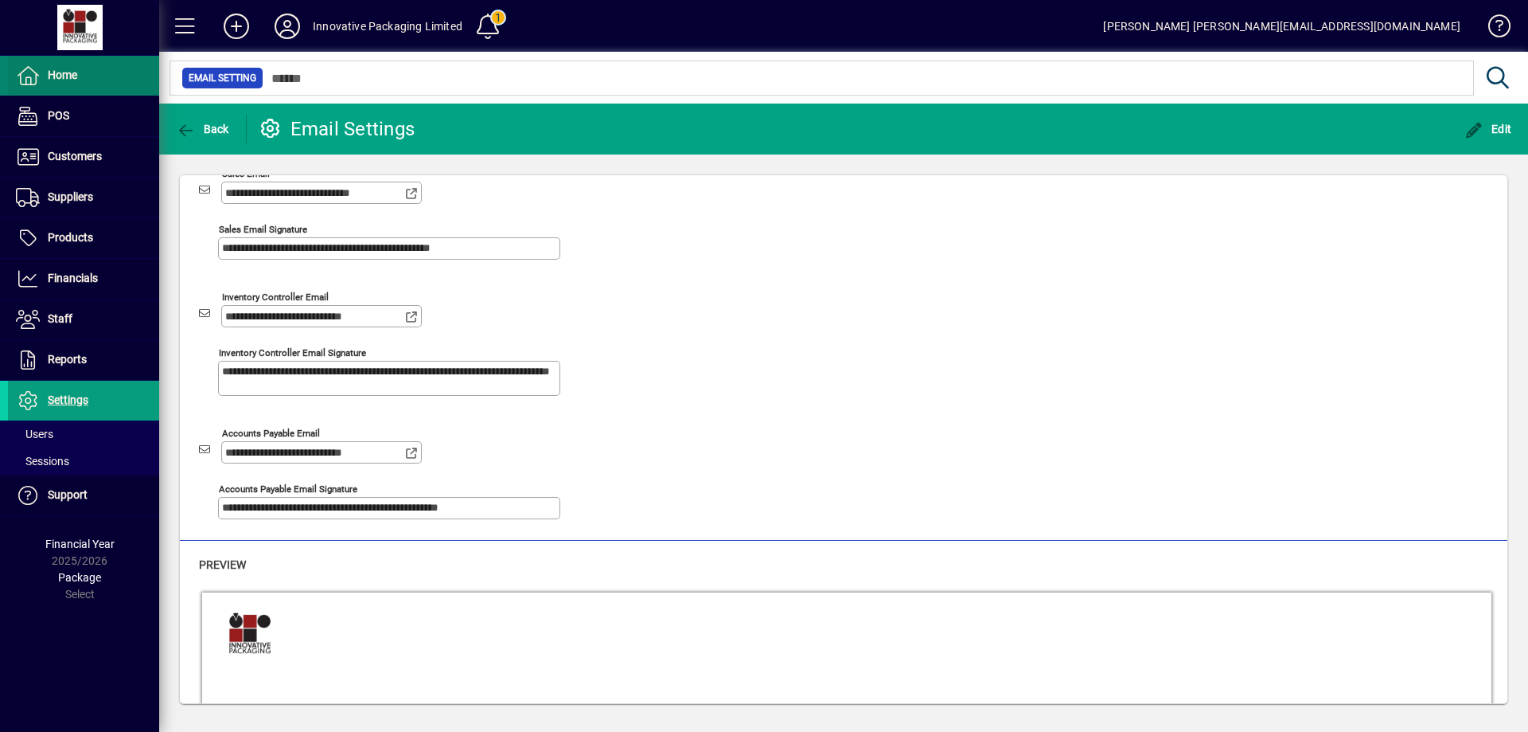
click at [61, 68] on span "Home" at bounding box center [62, 74] width 29 height 13
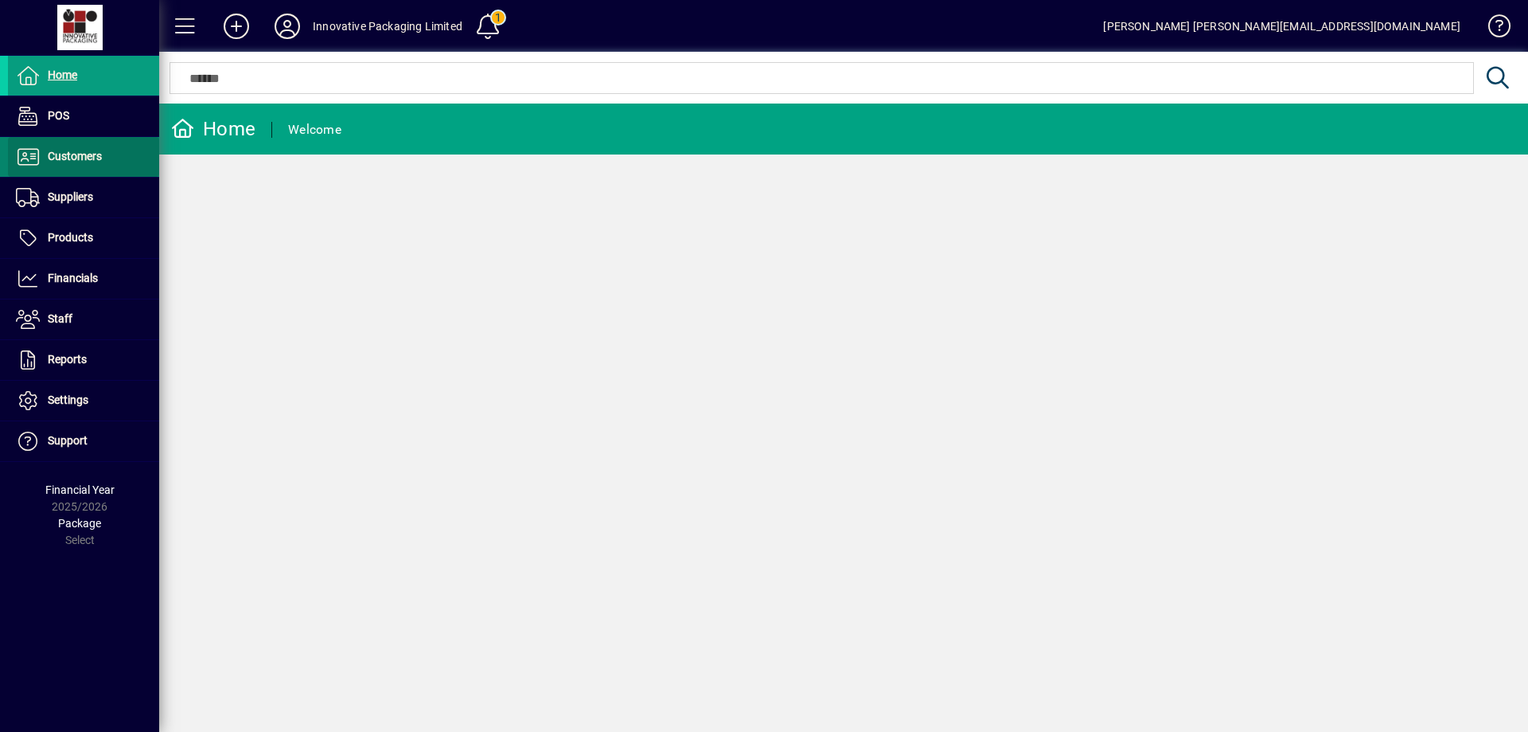
click at [74, 156] on span "Customers" at bounding box center [75, 156] width 54 height 13
